Goal: Information Seeking & Learning: Learn about a topic

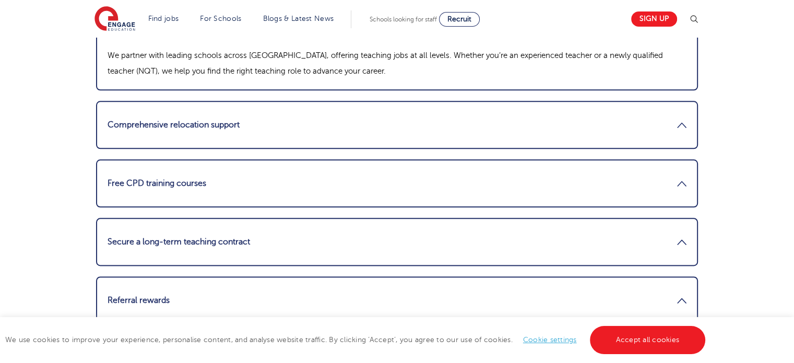
scroll to position [1253, 0]
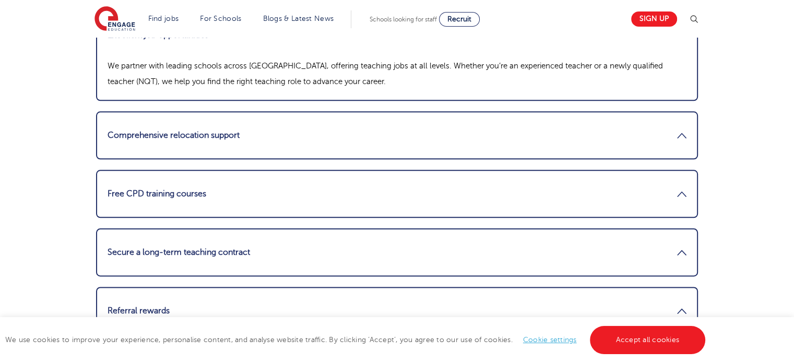
click at [316, 47] on link "Excellent job opportunities" at bounding box center [397, 34] width 579 height 25
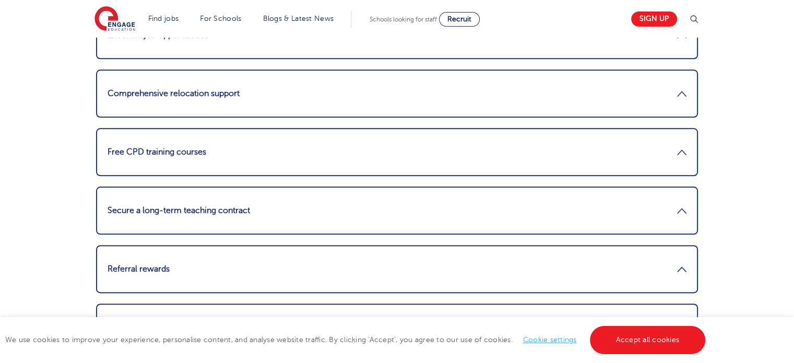
click at [316, 47] on link "Excellent job opportunities" at bounding box center [397, 34] width 579 height 25
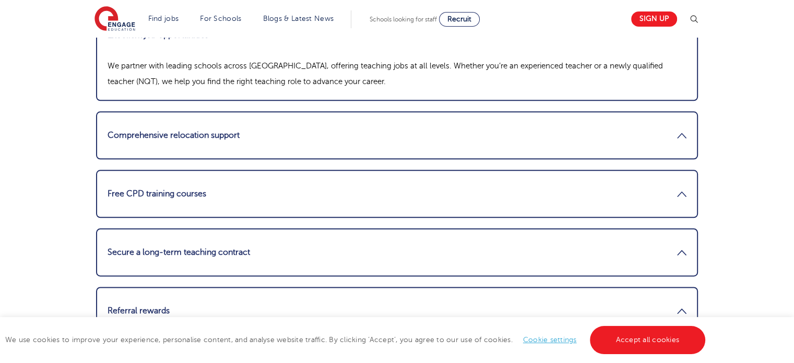
click at [181, 47] on link "Excellent job opportunities" at bounding box center [397, 34] width 579 height 25
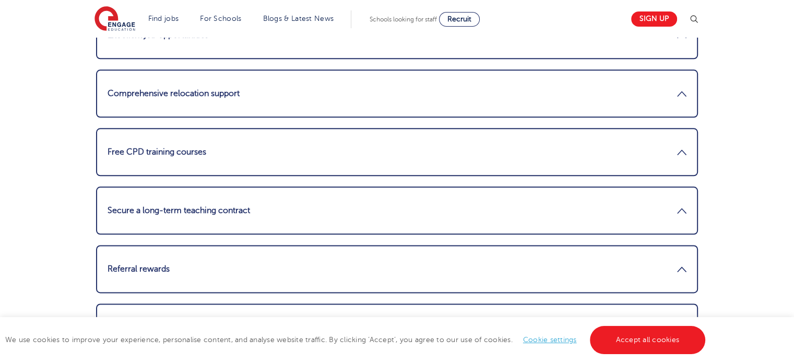
click at [181, 47] on link "Excellent job opportunities" at bounding box center [397, 34] width 579 height 25
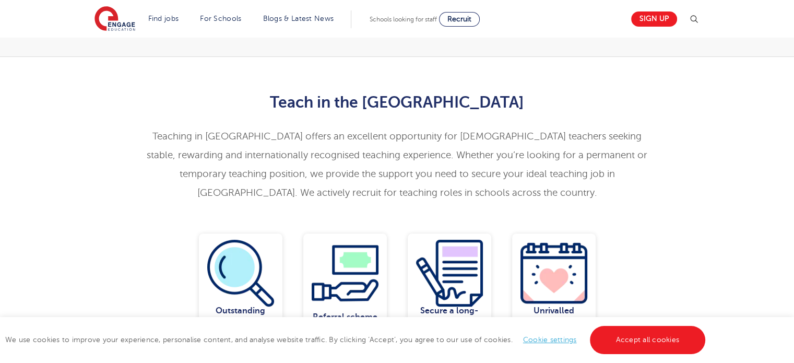
scroll to position [0, 0]
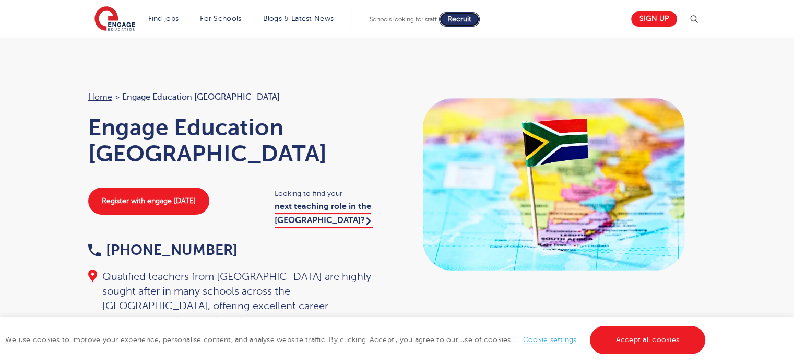
click at [464, 22] on span "Recruit" at bounding box center [459, 19] width 24 height 8
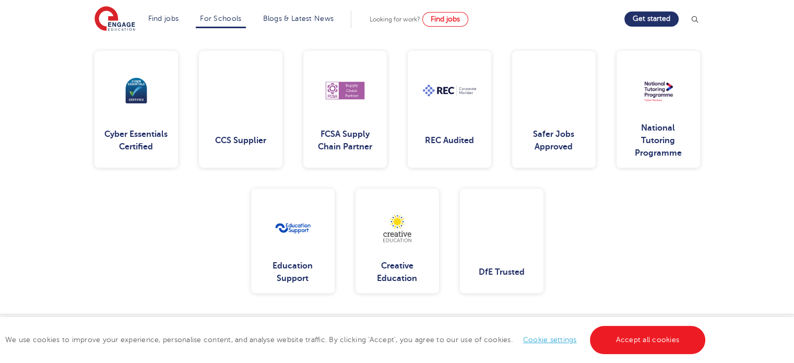
scroll to position [1253, 0]
